Goal: Information Seeking & Learning: Learn about a topic

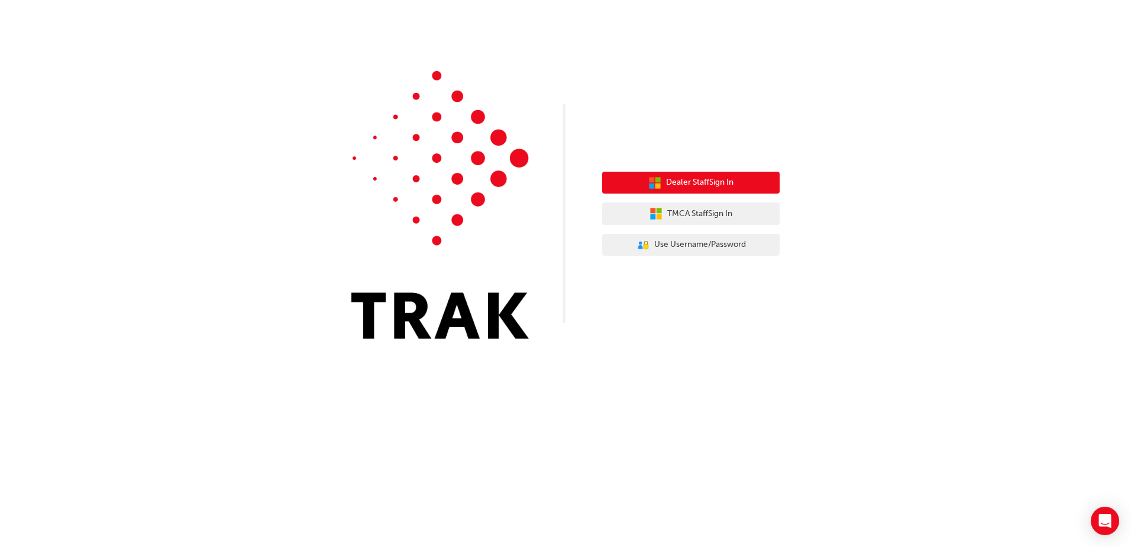
drag, startPoint x: 0, startPoint y: 0, endPoint x: 722, endPoint y: 178, distance: 743.6
click at [722, 178] on span "Dealer Staff Sign In" at bounding box center [699, 183] width 67 height 14
click at [727, 187] on span "Dealer Staff Sign In" at bounding box center [699, 183] width 67 height 14
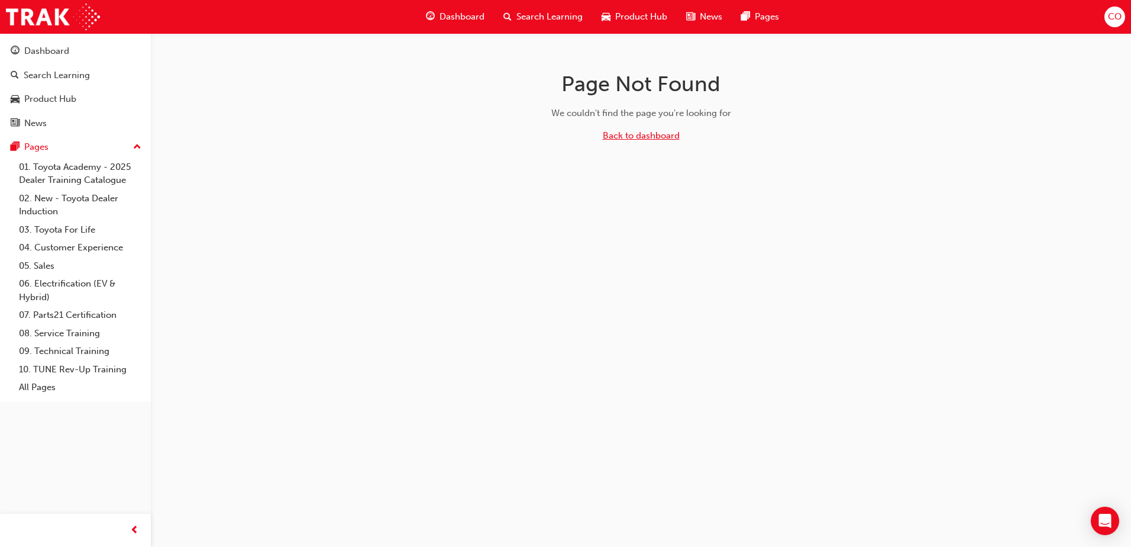
click at [641, 135] on link "Back to dashboard" at bounding box center [641, 135] width 77 height 11
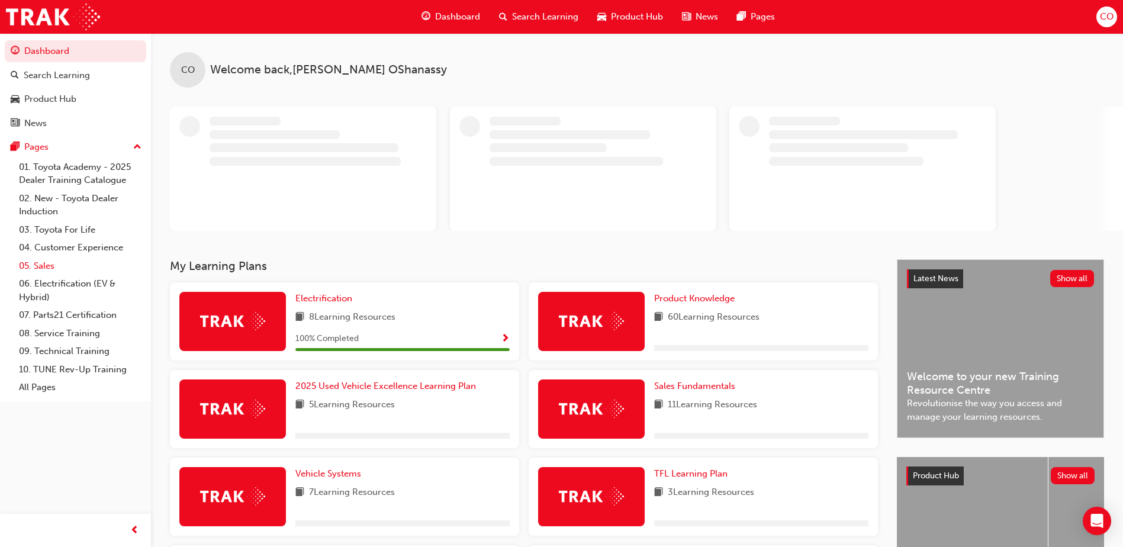
click at [46, 263] on link "05. Sales" at bounding box center [80, 266] width 132 height 18
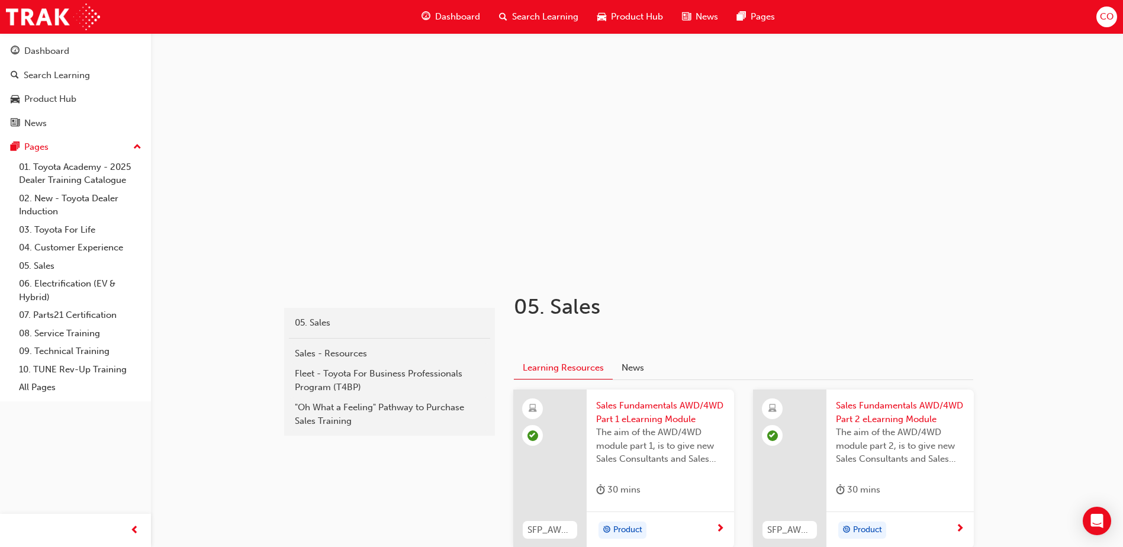
click at [521, 11] on span "Search Learning" at bounding box center [545, 17] width 66 height 14
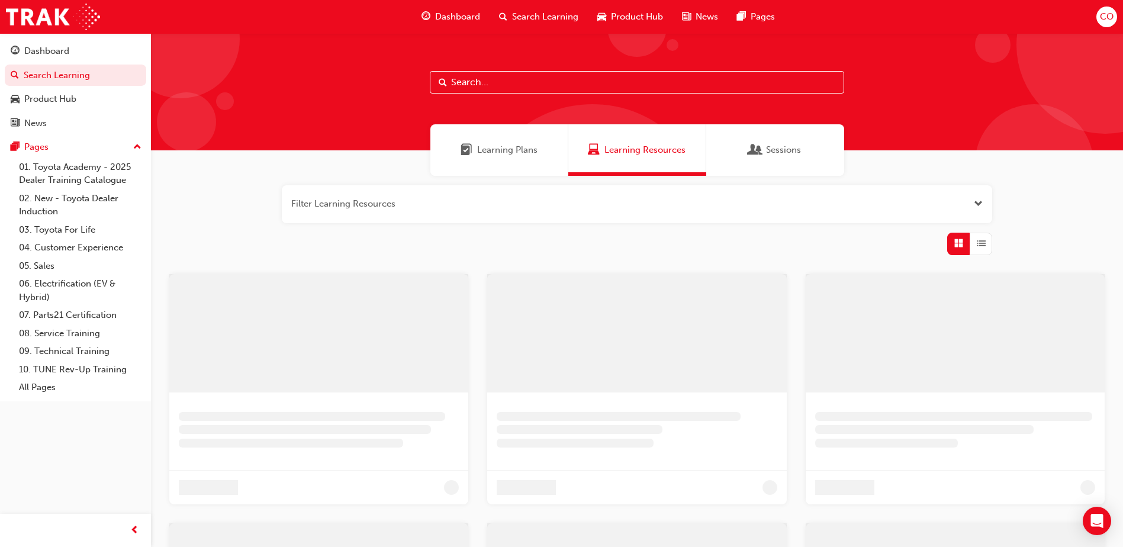
click at [472, 90] on input "text" at bounding box center [637, 82] width 414 height 22
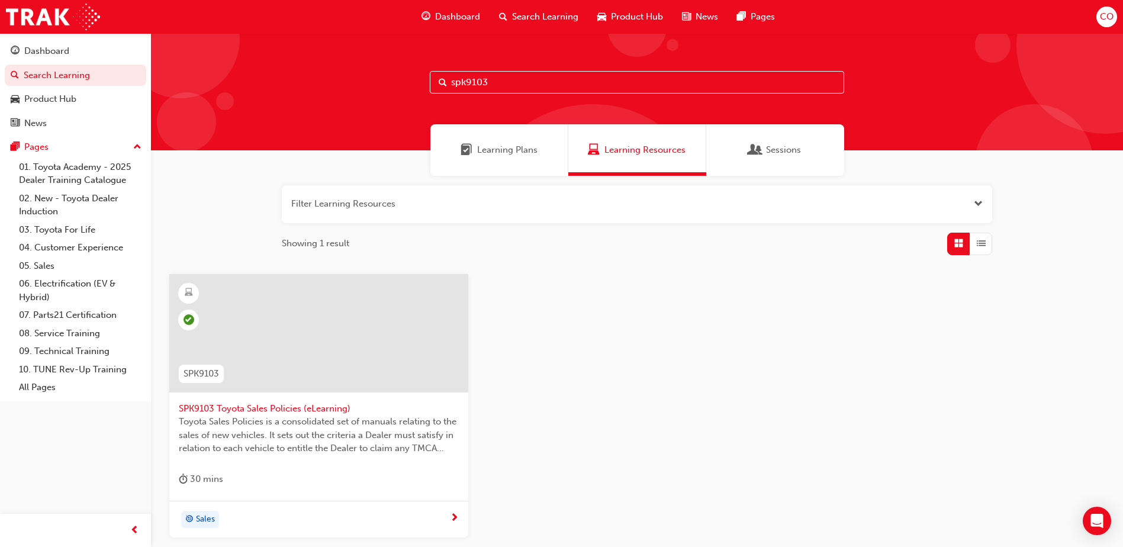
type input "spk9103"
click at [289, 402] on span "SPK9103 Toyota Sales Policies (eLearning)" at bounding box center [319, 409] width 280 height 14
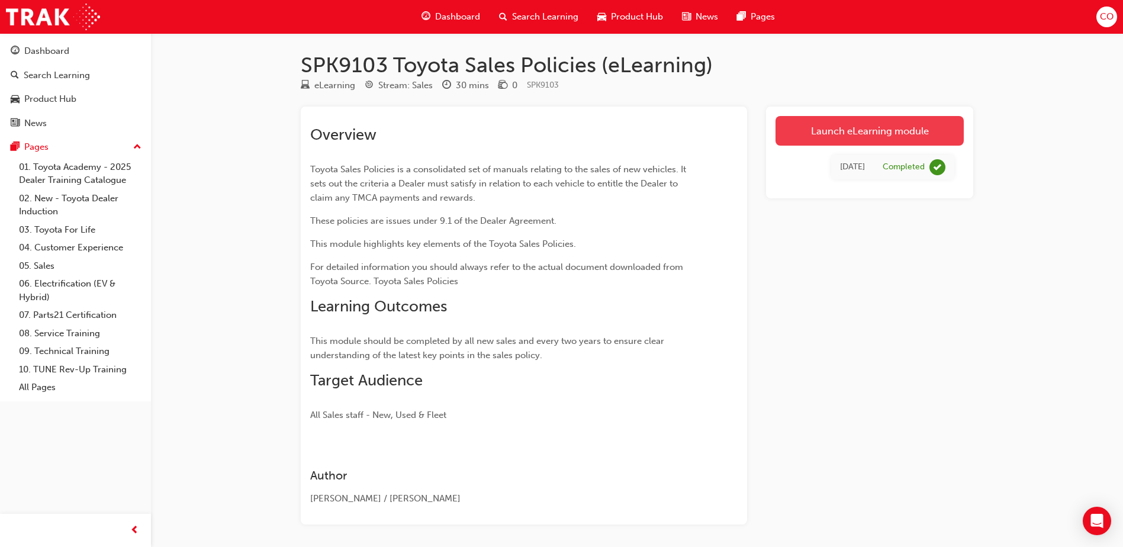
click at [838, 118] on link "Launch eLearning module" at bounding box center [869, 131] width 188 height 30
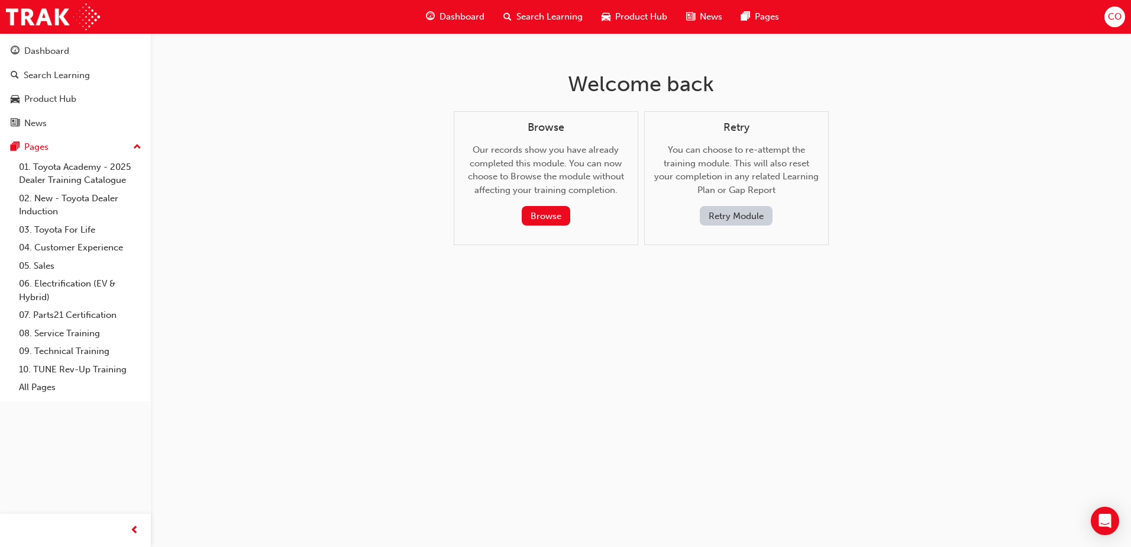
click at [744, 216] on button "Retry Module" at bounding box center [736, 216] width 73 height 20
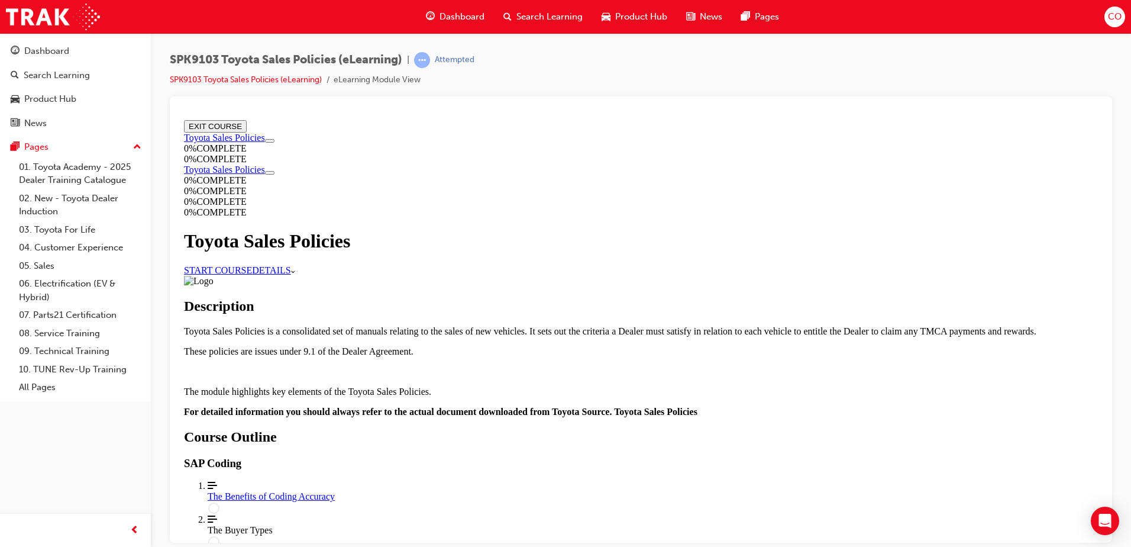
scroll to position [113, 0]
click at [252, 265] on link "START COURSE" at bounding box center [218, 270] width 68 height 10
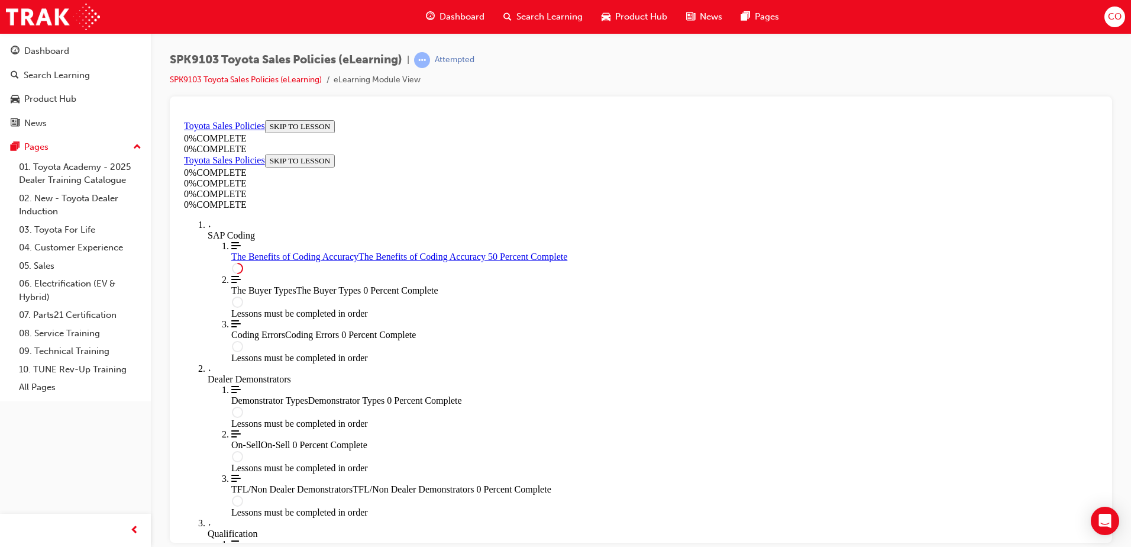
scroll to position [585, 0]
drag, startPoint x: 729, startPoint y: 457, endPoint x: 724, endPoint y: 446, distance: 12.2
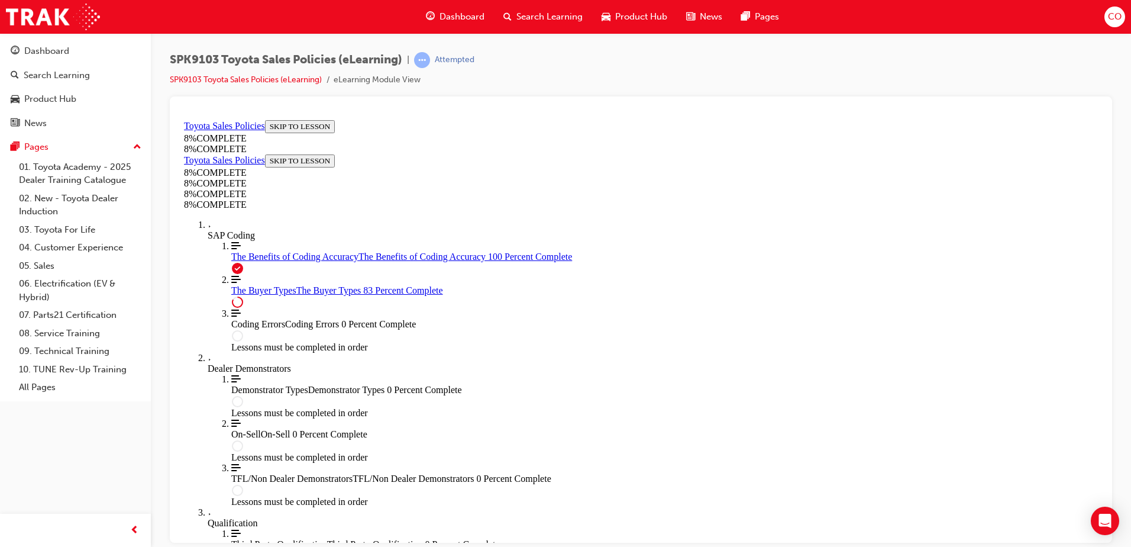
scroll to position [4183, 0]
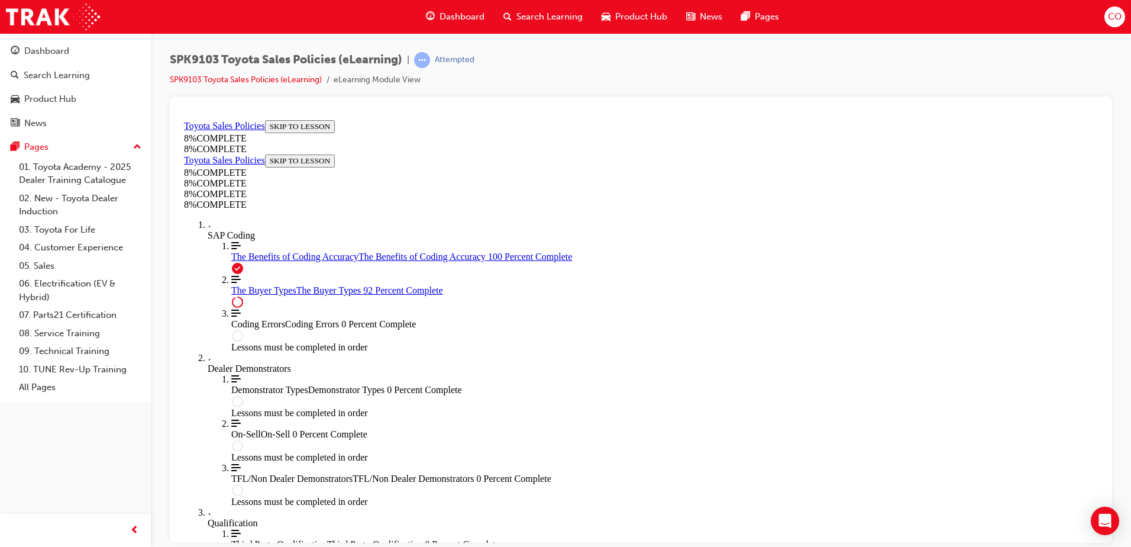
drag, startPoint x: 504, startPoint y: 328, endPoint x: 522, endPoint y: 331, distance: 18.6
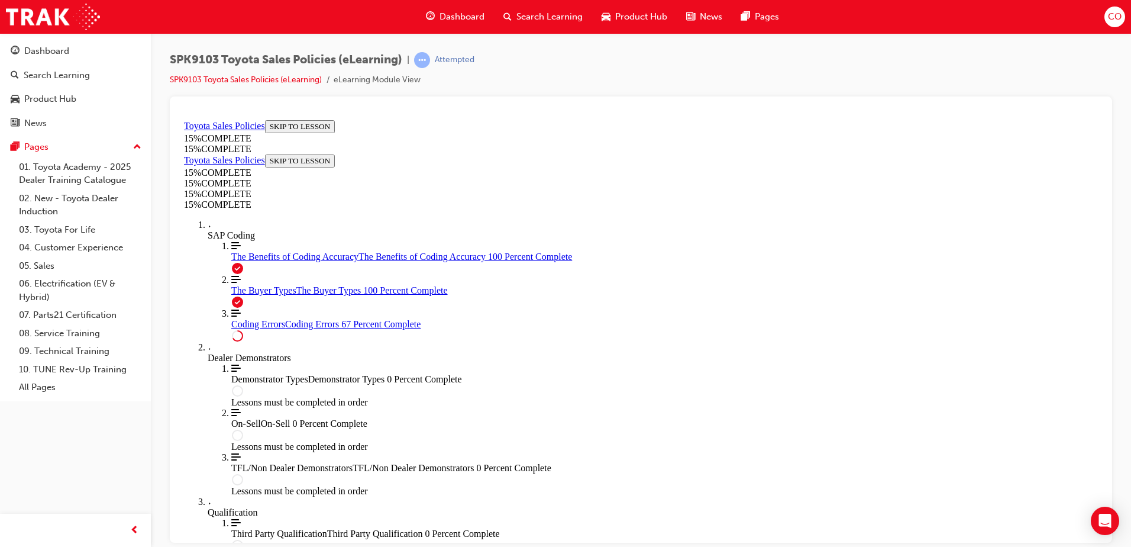
scroll to position [950, 0]
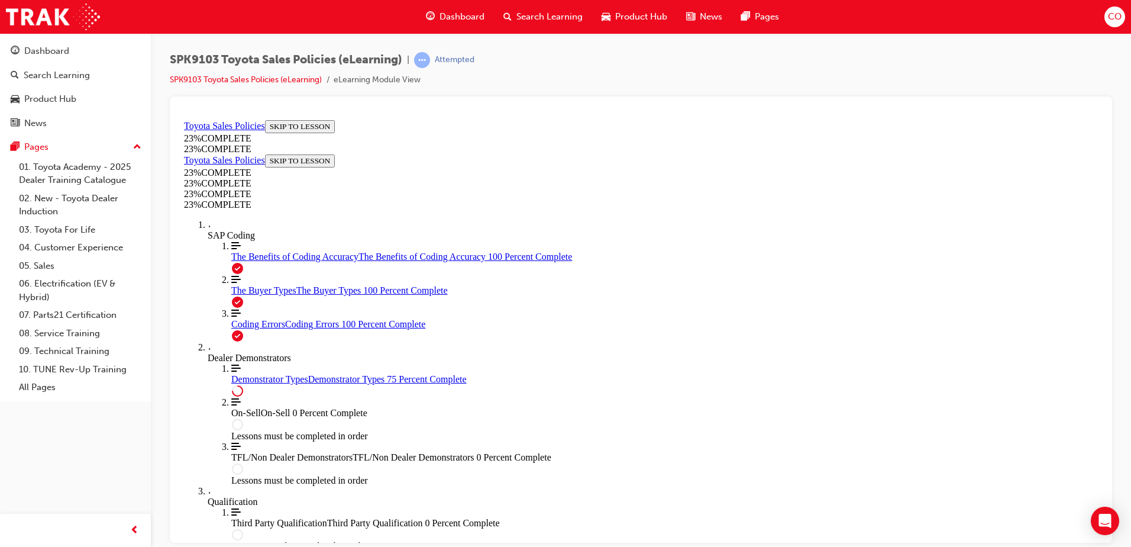
scroll to position [570, 0]
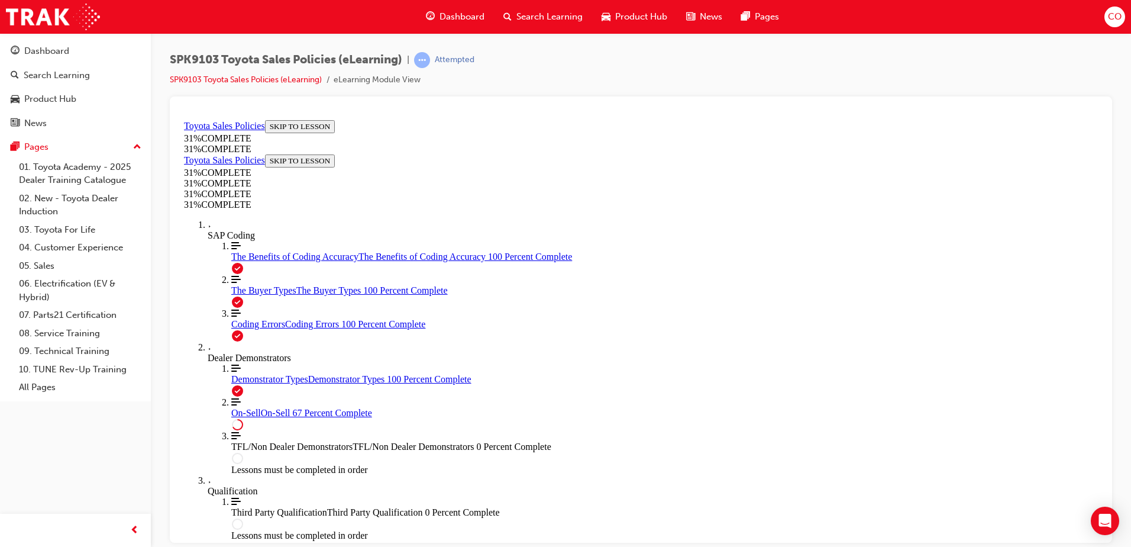
scroll to position [656, 0]
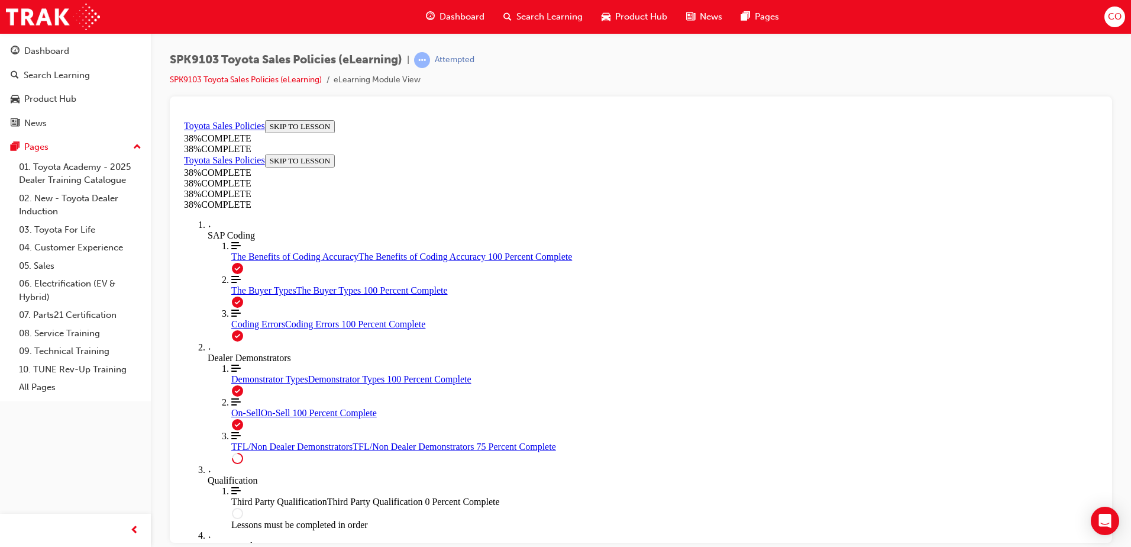
scroll to position [430, 0]
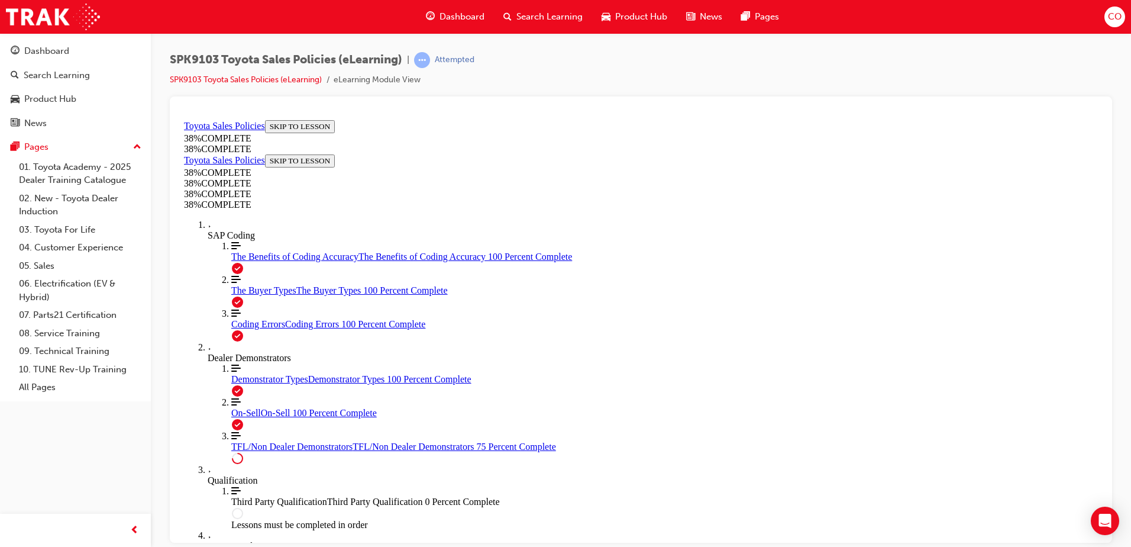
drag, startPoint x: 498, startPoint y: 449, endPoint x: 515, endPoint y: 475, distance: 30.9
drag, startPoint x: 503, startPoint y: 498, endPoint x: 691, endPoint y: 454, distance: 193.2
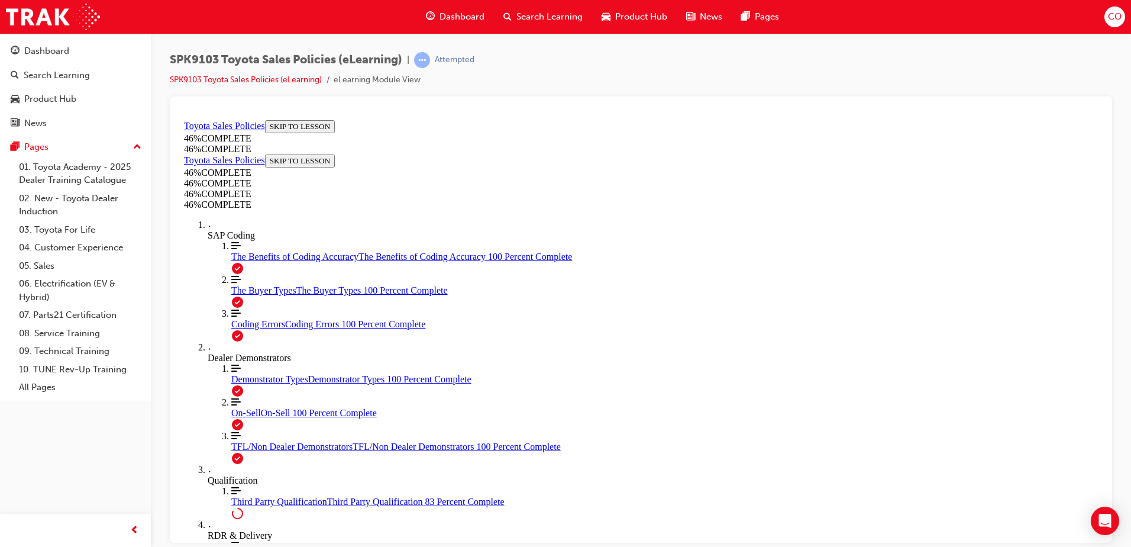
scroll to position [981, 0]
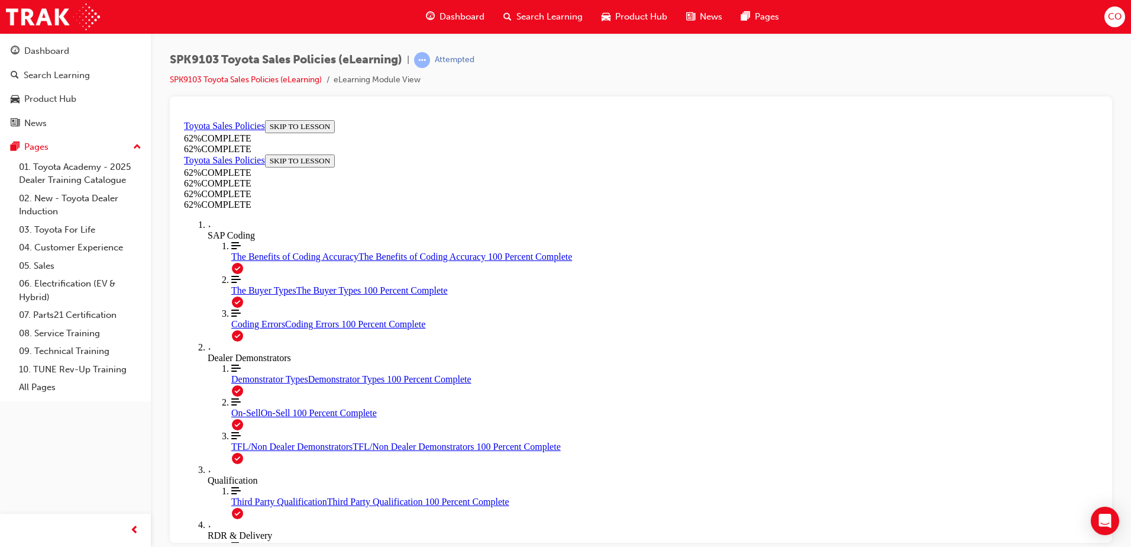
scroll to position [404, 0]
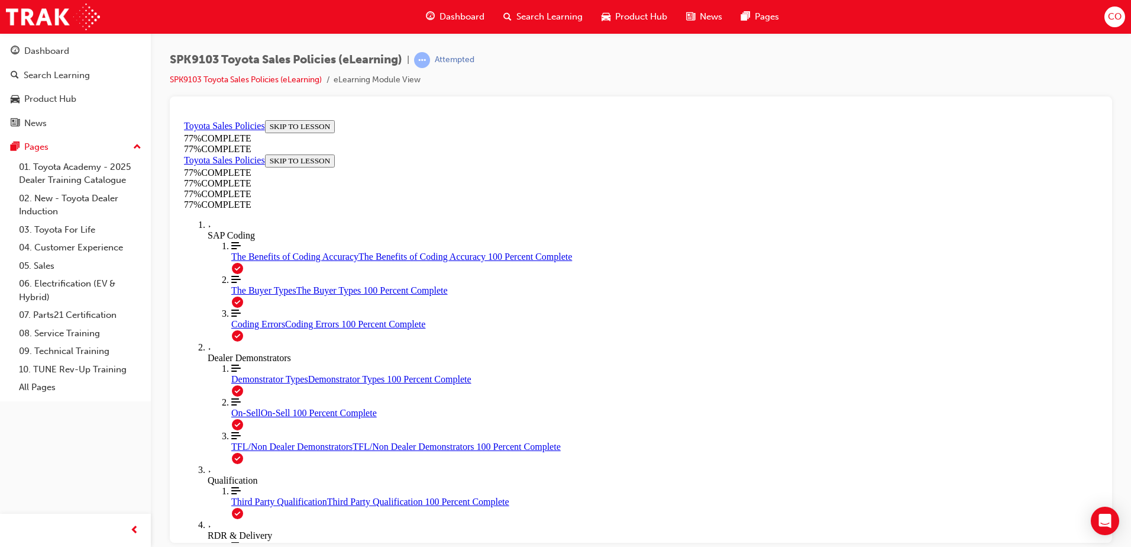
drag, startPoint x: 500, startPoint y: 343, endPoint x: 489, endPoint y: 376, distance: 35.0
drag, startPoint x: 508, startPoint y: 394, endPoint x: 530, endPoint y: 398, distance: 22.3
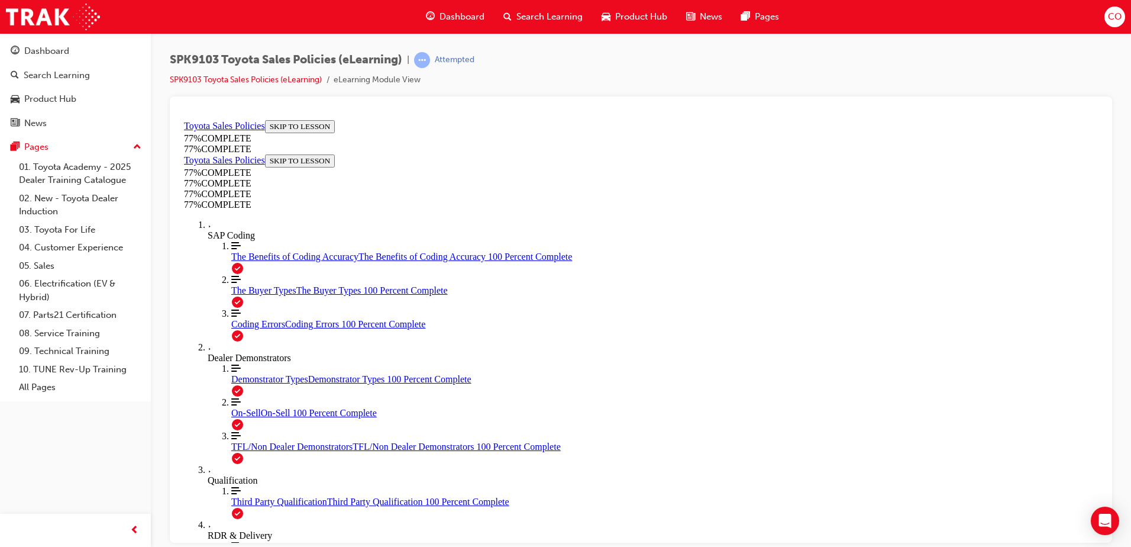
drag, startPoint x: 727, startPoint y: 453, endPoint x: 752, endPoint y: 432, distance: 31.9
drag, startPoint x: 577, startPoint y: 375, endPoint x: 558, endPoint y: 405, distance: 35.6
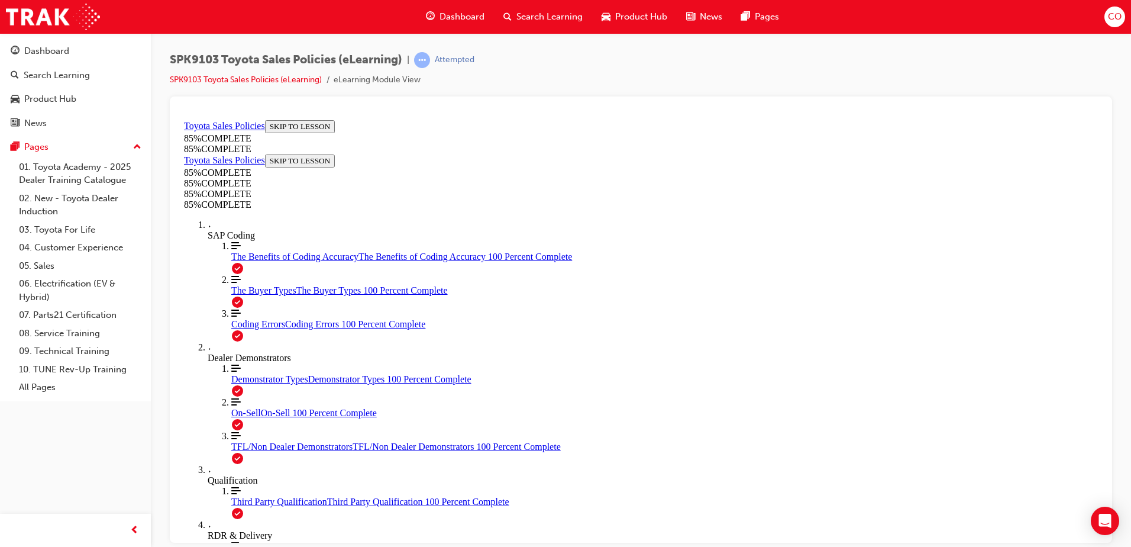
drag, startPoint x: 714, startPoint y: 279, endPoint x: 615, endPoint y: 395, distance: 152.0
drag, startPoint x: 737, startPoint y: 263, endPoint x: 595, endPoint y: 422, distance: 212.9
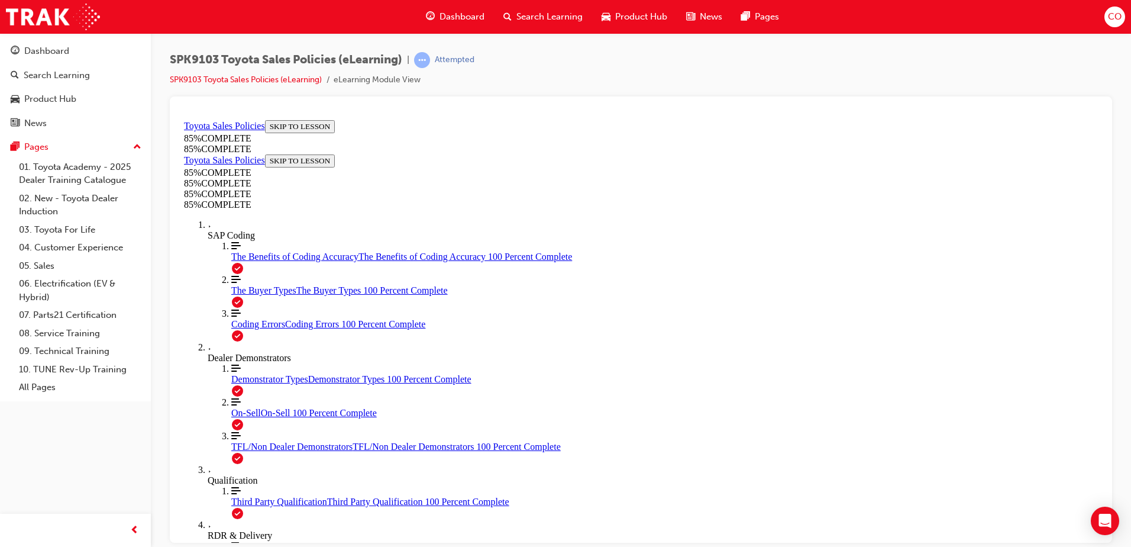
drag, startPoint x: 736, startPoint y: 265, endPoint x: 894, endPoint y: 409, distance: 213.6
drag, startPoint x: 715, startPoint y: 244, endPoint x: 563, endPoint y: 399, distance: 217.6
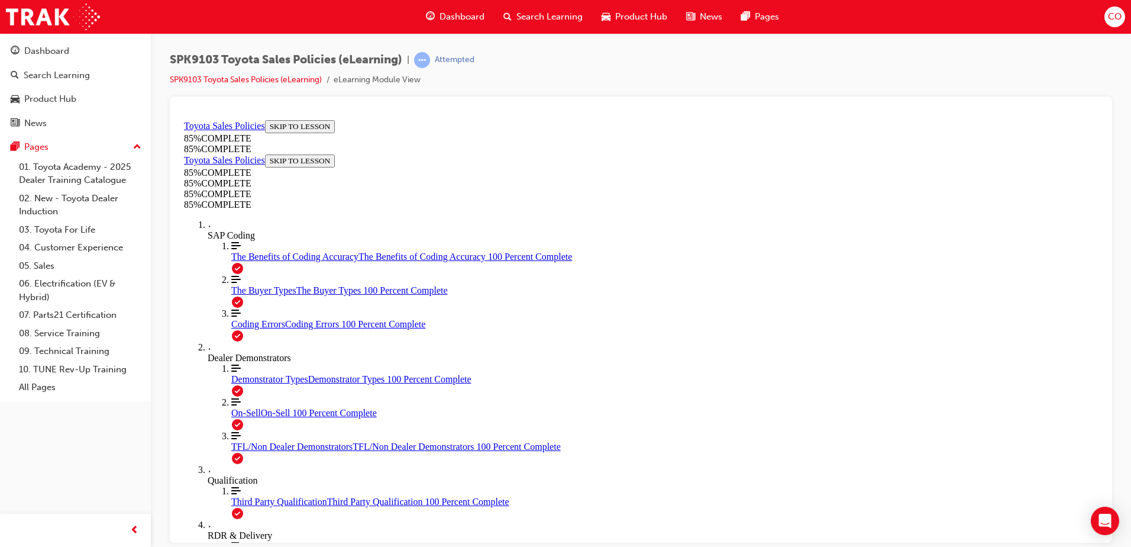
drag, startPoint x: 502, startPoint y: 502, endPoint x: 514, endPoint y: 446, distance: 57.5
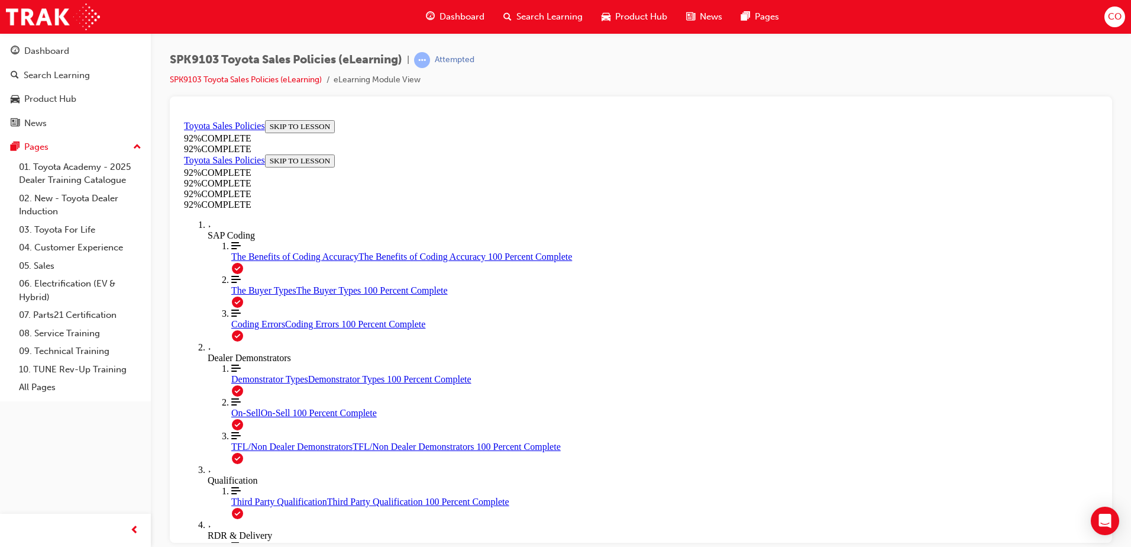
scroll to position [41, 0]
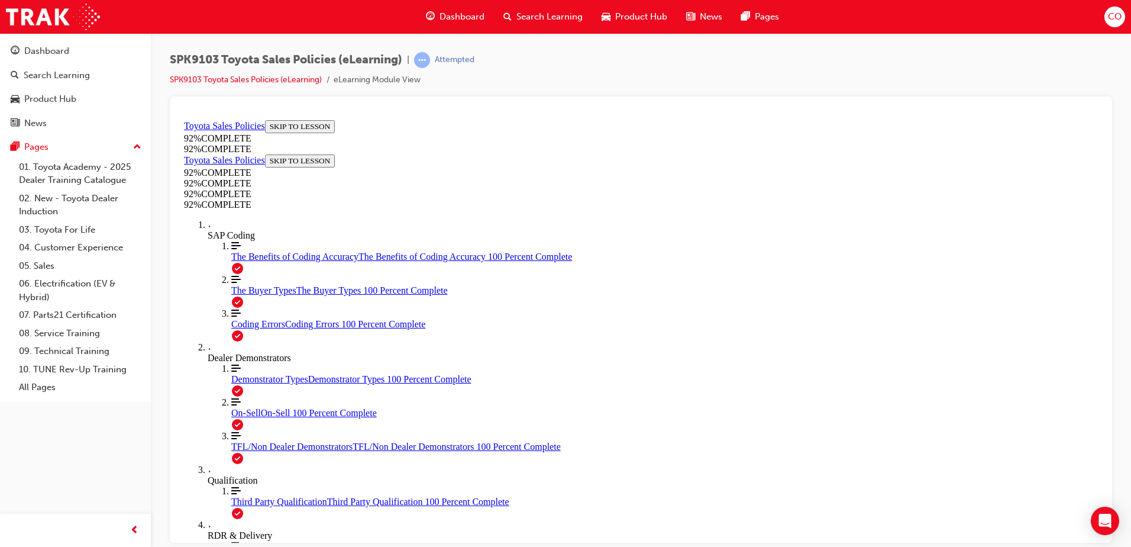
scroll to position [151, 0]
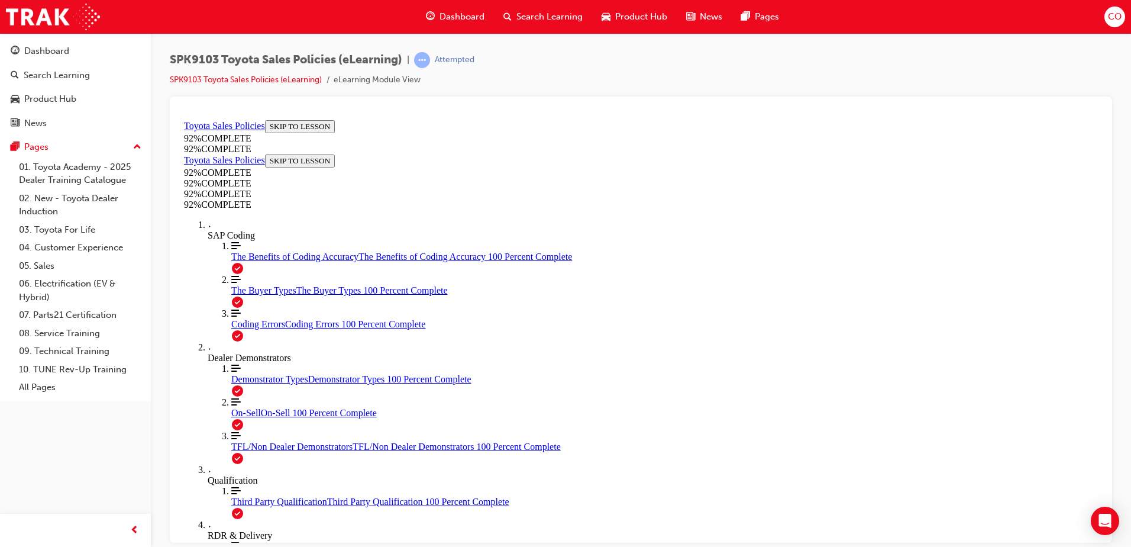
scroll to position [186, 0]
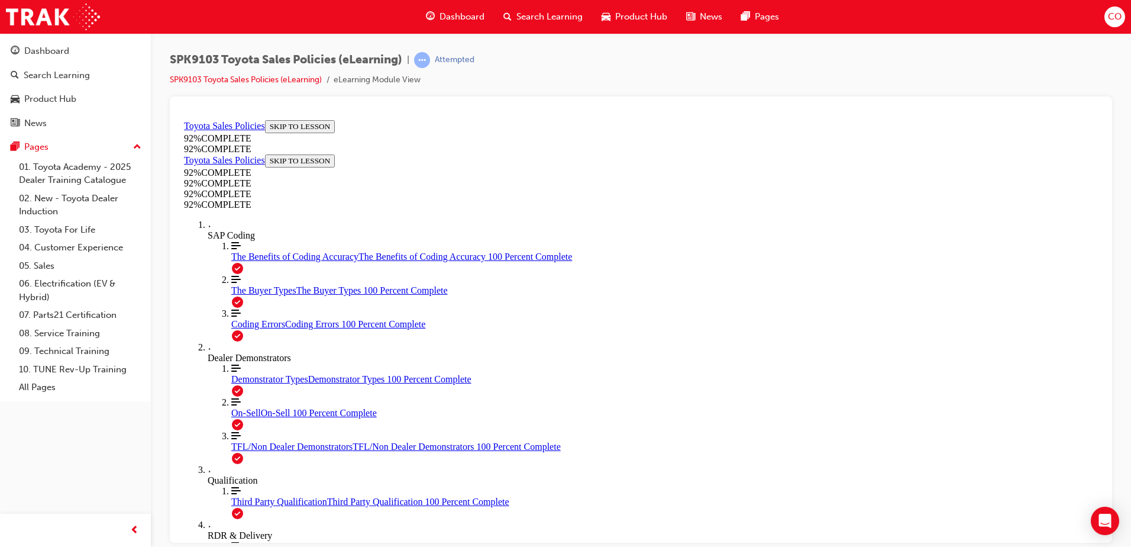
drag, startPoint x: 536, startPoint y: 472, endPoint x: 678, endPoint y: 436, distance: 147.0
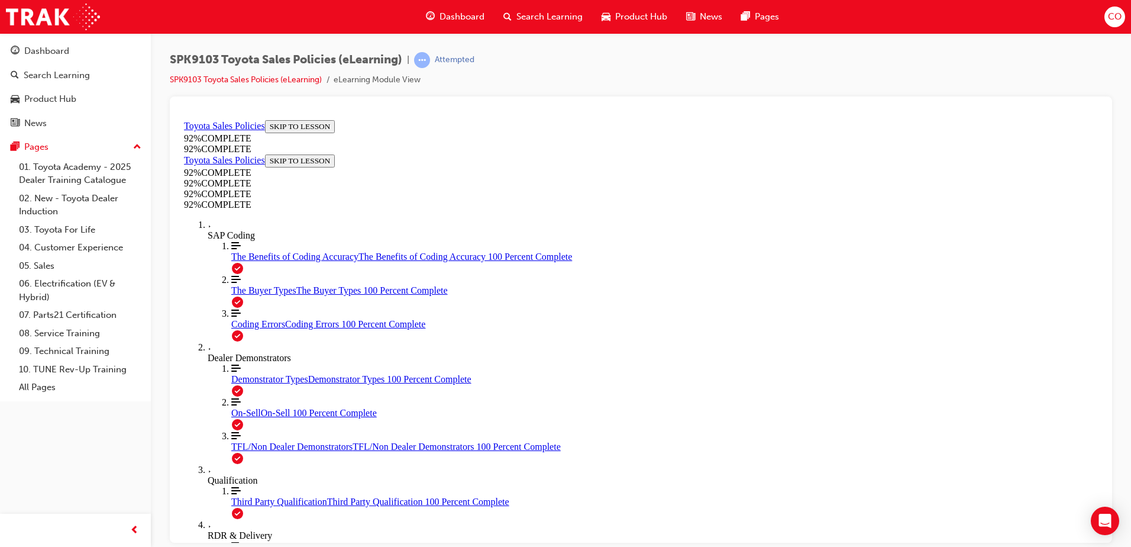
drag, startPoint x: 537, startPoint y: 405, endPoint x: 569, endPoint y: 440, distance: 46.5
drag, startPoint x: 730, startPoint y: 533, endPoint x: 741, endPoint y: 518, distance: 18.2
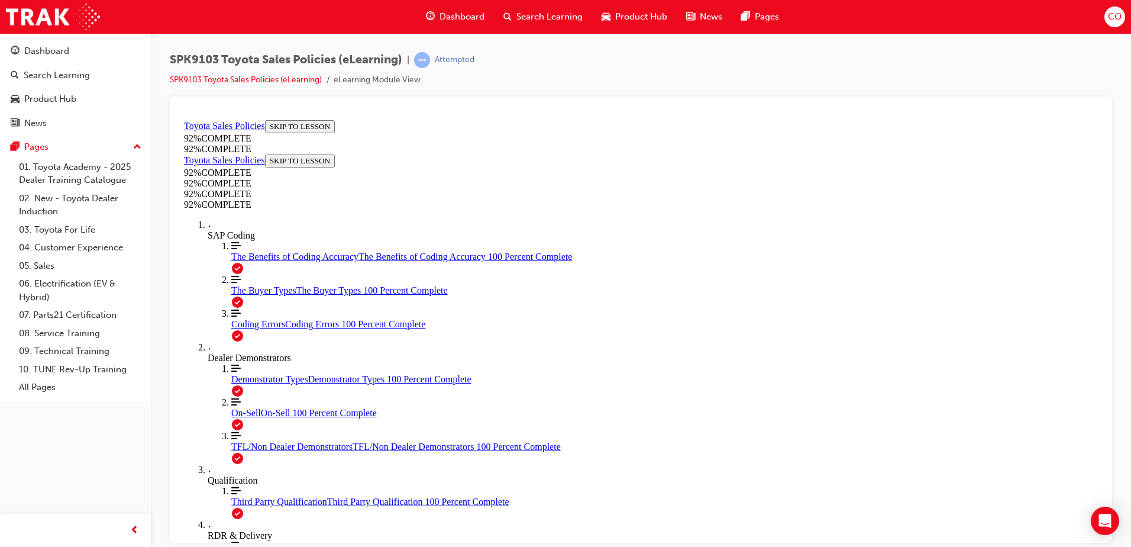
drag, startPoint x: 534, startPoint y: 393, endPoint x: 541, endPoint y: 401, distance: 10.5
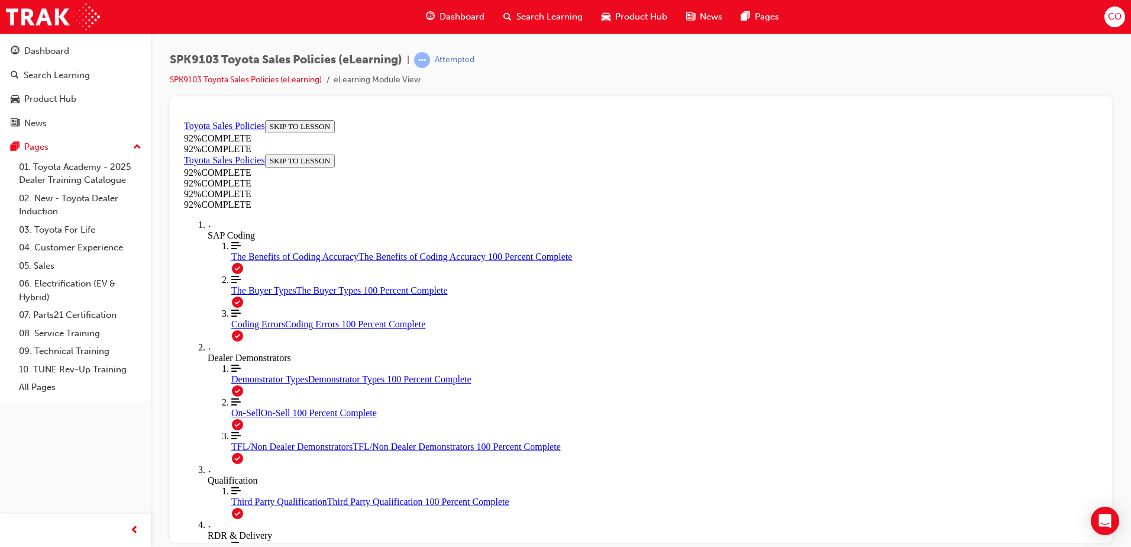
drag, startPoint x: 567, startPoint y: 321, endPoint x: 610, endPoint y: 335, distance: 44.9
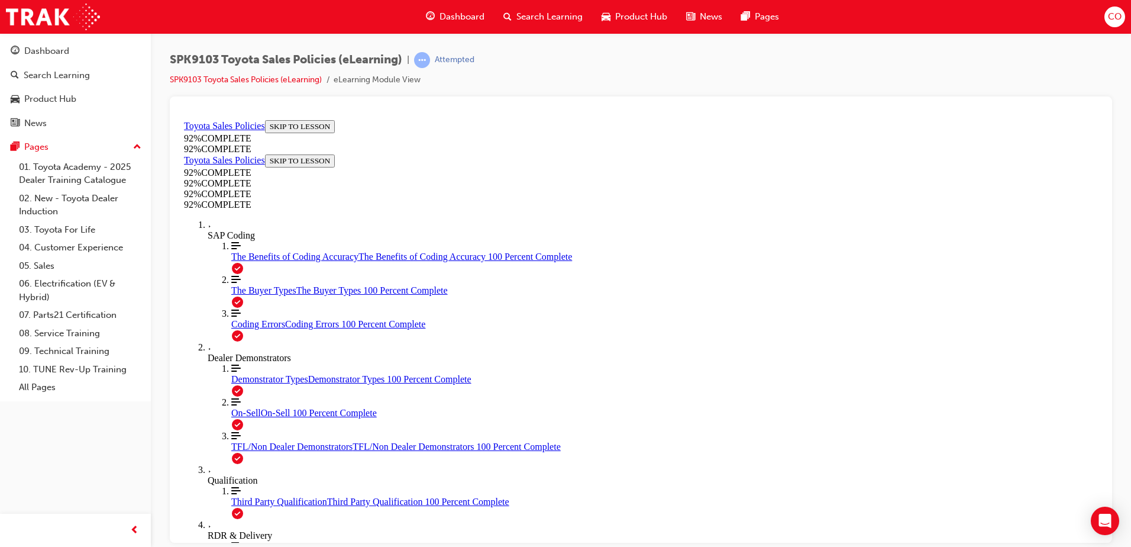
scroll to position [43, 0]
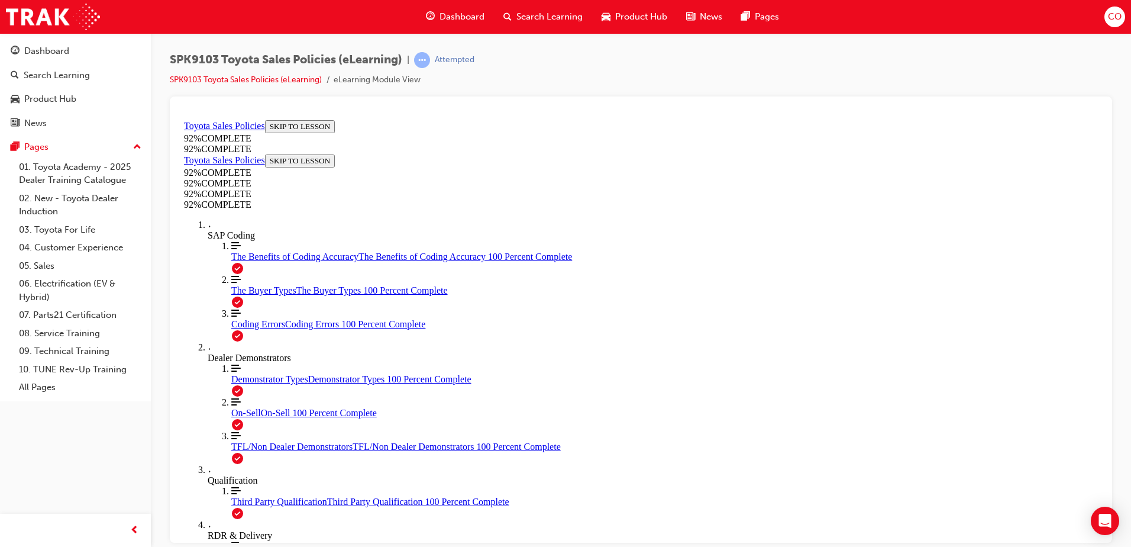
scroll to position [147, 0]
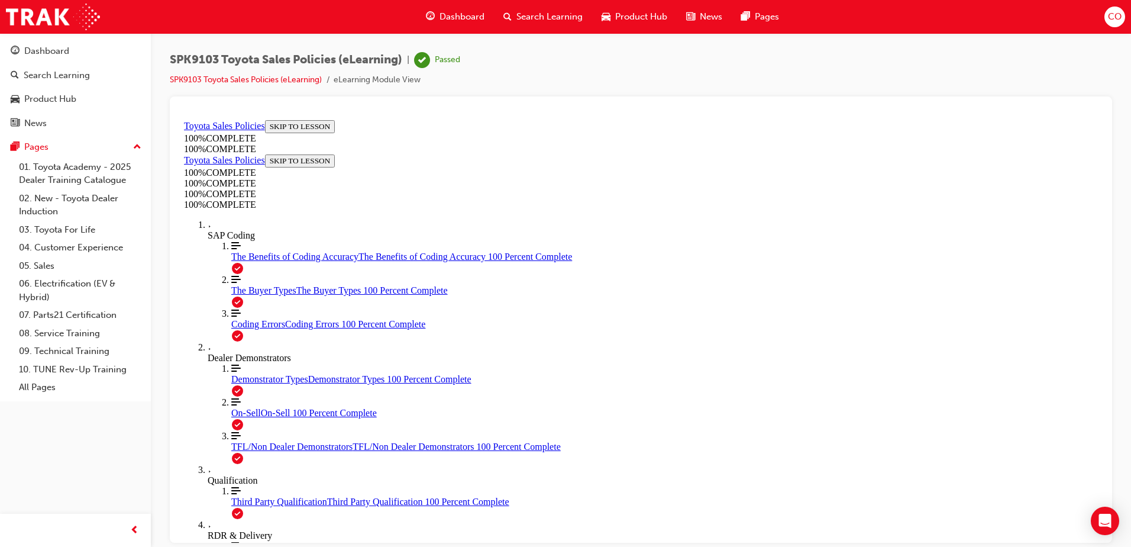
drag, startPoint x: 343, startPoint y: 218, endPoint x: 544, endPoint y: 226, distance: 201.3
drag, startPoint x: 525, startPoint y: 191, endPoint x: 876, endPoint y: 161, distance: 351.6
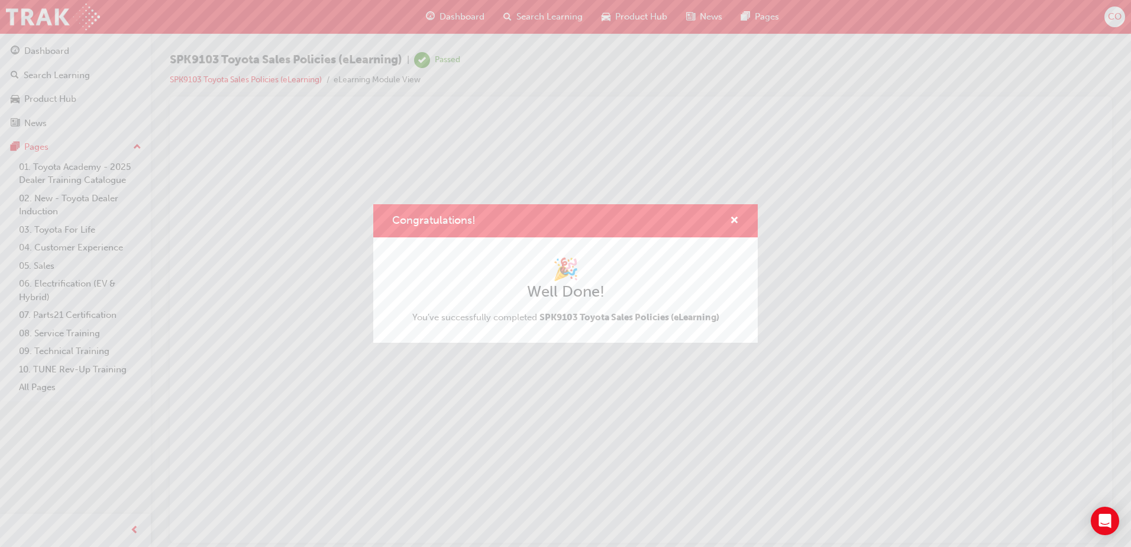
scroll to position [0, 0]
click at [736, 223] on span "cross-icon" at bounding box center [734, 221] width 9 height 11
